Goal: Submit feedback/report problem

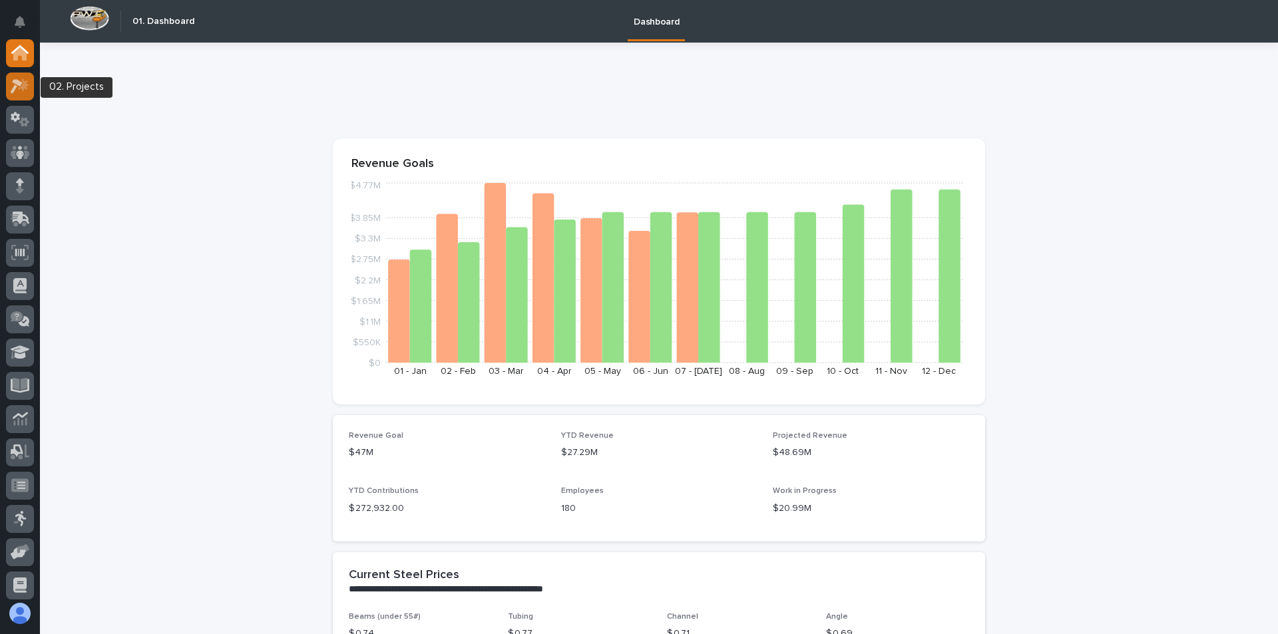
click at [12, 83] on icon at bounding box center [20, 86] width 19 height 15
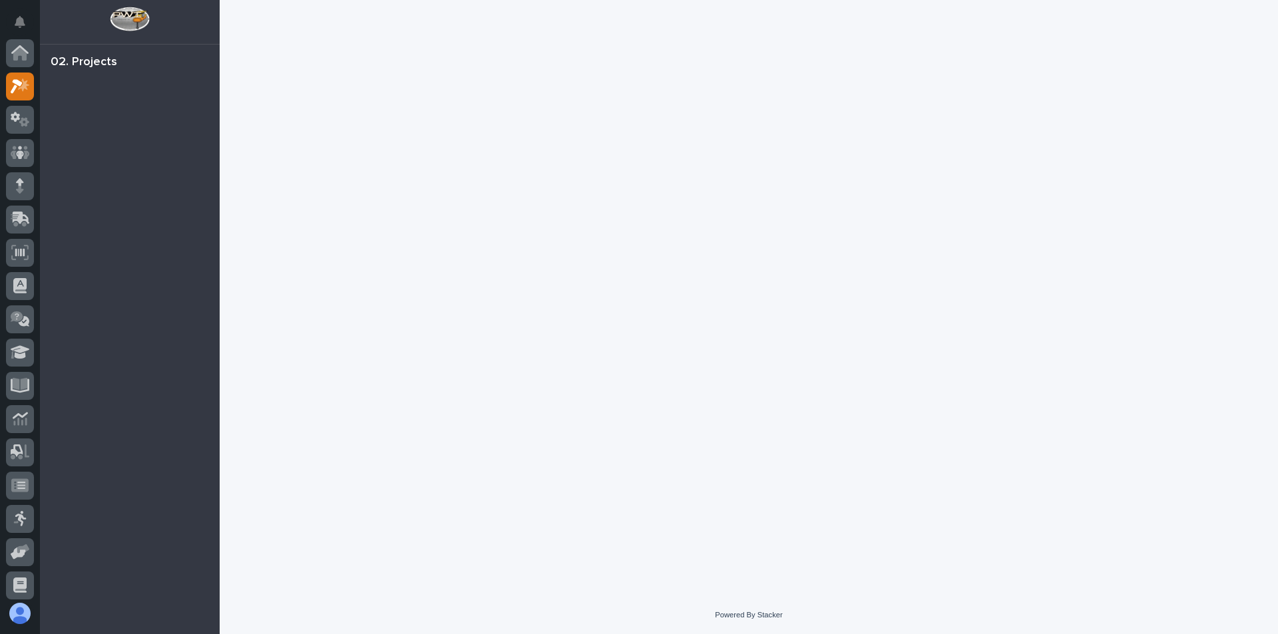
scroll to position [33, 0]
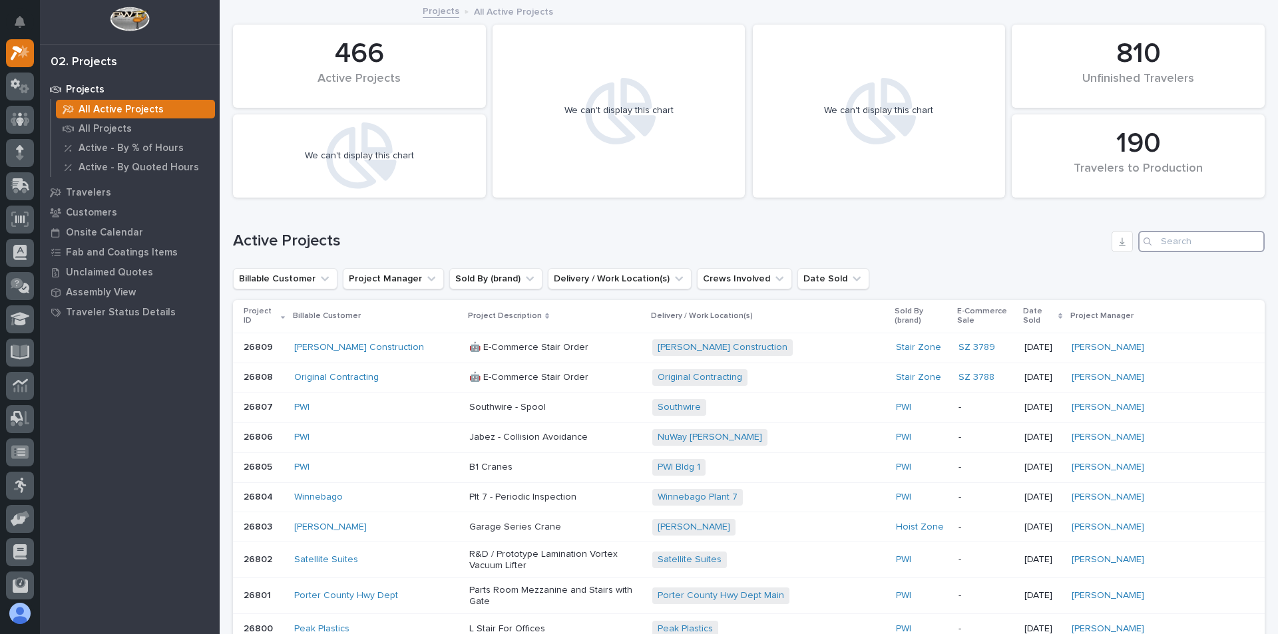
click at [1205, 236] on input "Search" at bounding box center [1201, 241] width 126 height 21
type input "26444"
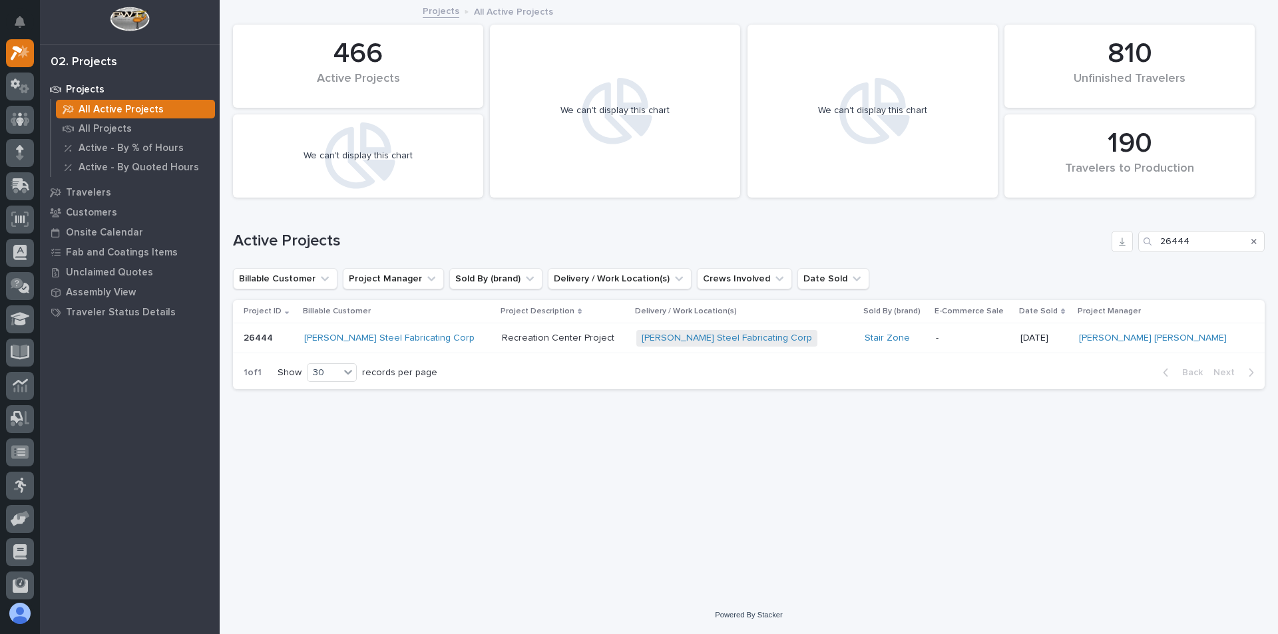
click at [485, 333] on div "[PERSON_NAME] Steel Fabricating Corp" at bounding box center [397, 338] width 187 height 11
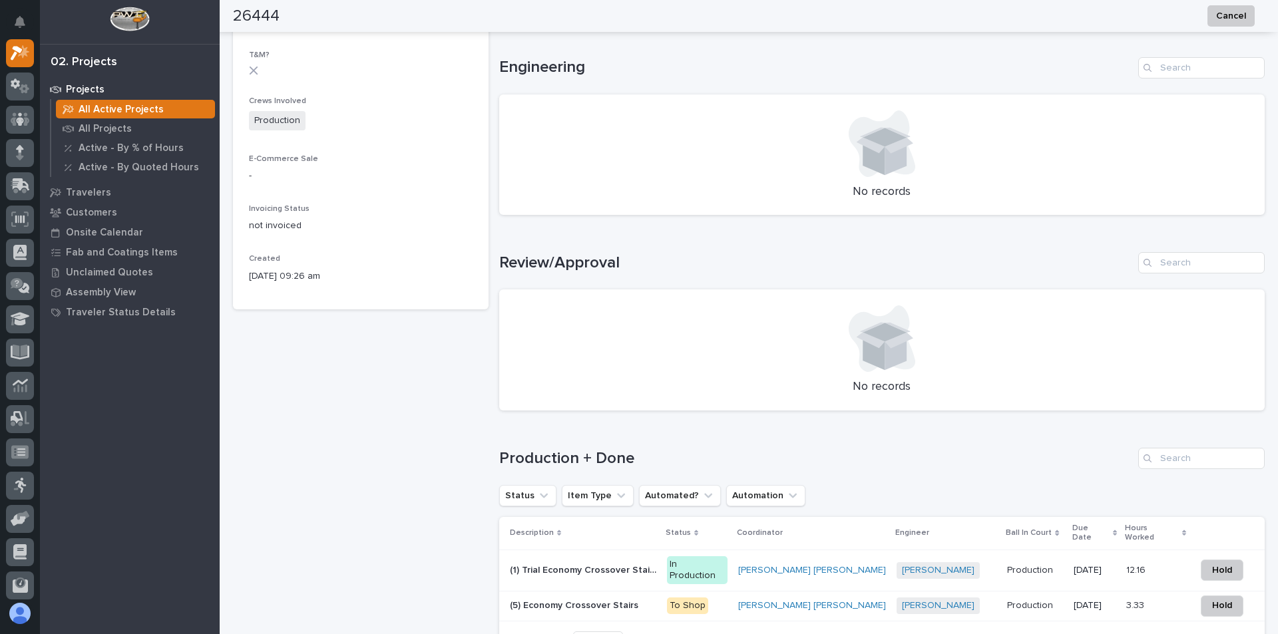
scroll to position [666, 0]
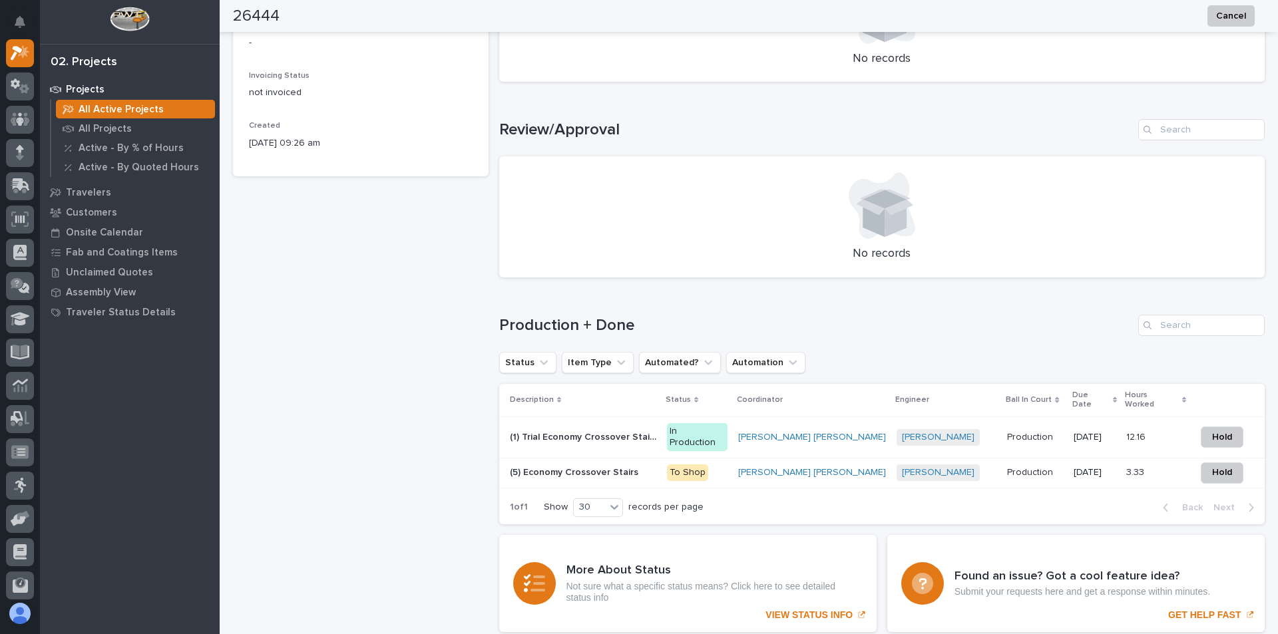
click at [656, 467] on p at bounding box center [583, 472] width 146 height 11
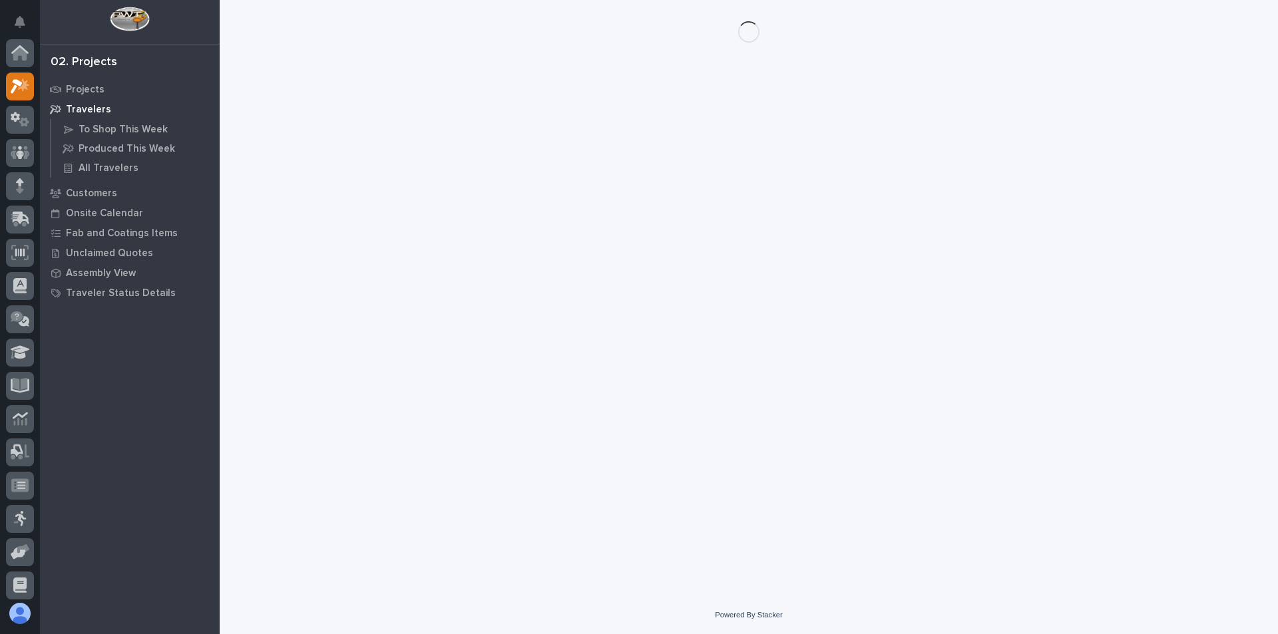
scroll to position [33, 0]
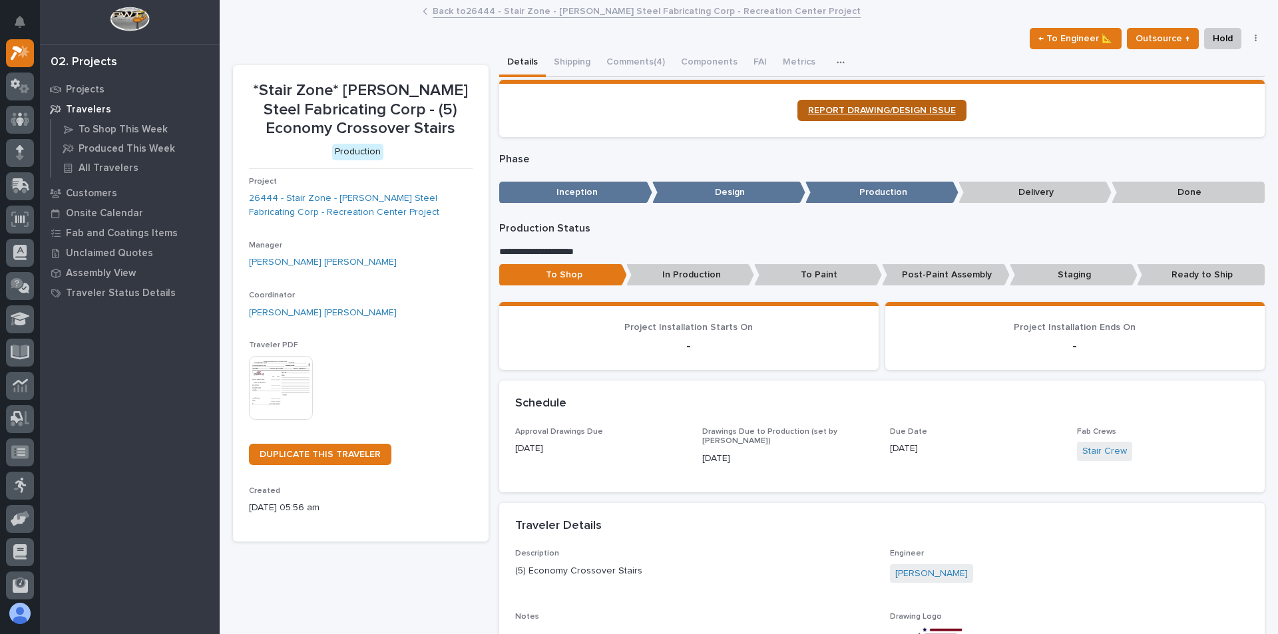
click at [912, 100] on link "REPORT DRAWING/DESIGN ISSUE" at bounding box center [881, 110] width 169 height 21
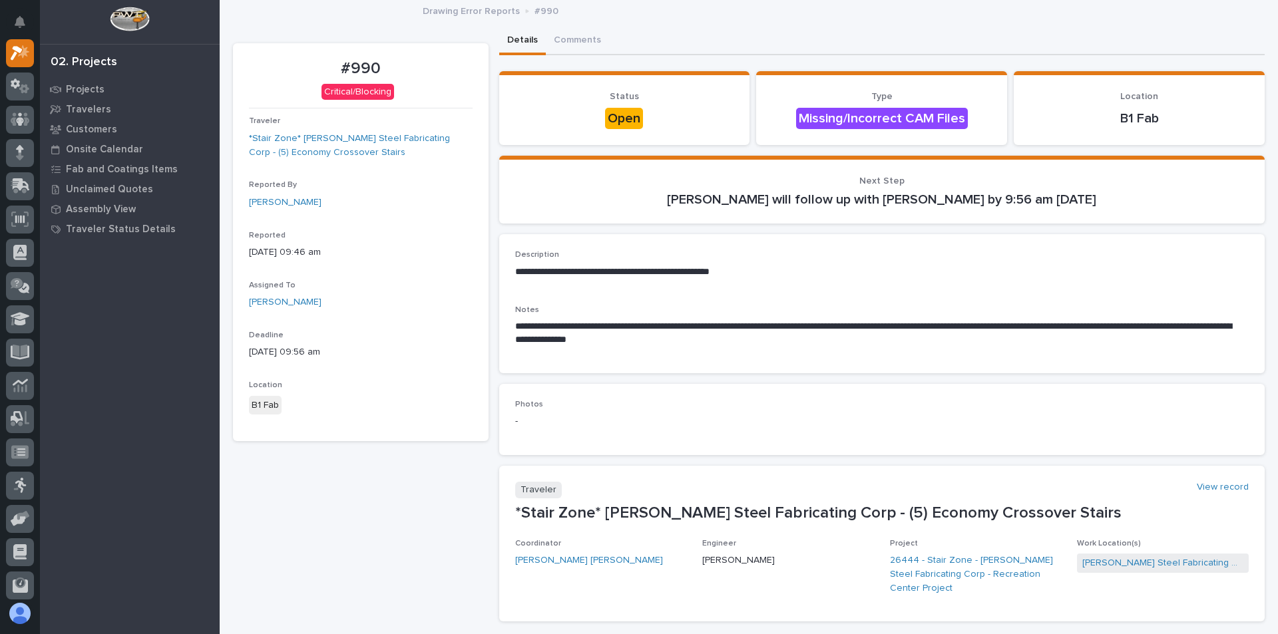
click at [21, 2] on div "My Settings Log Out" at bounding box center [20, 317] width 40 height 634
click at [15, 17] on icon "Notifications" at bounding box center [20, 22] width 11 height 12
click at [15, 18] on icon "Notifications" at bounding box center [20, 22] width 11 height 12
click at [517, 97] on p "Status" at bounding box center [624, 96] width 219 height 11
